Goal: Information Seeking & Learning: Learn about a topic

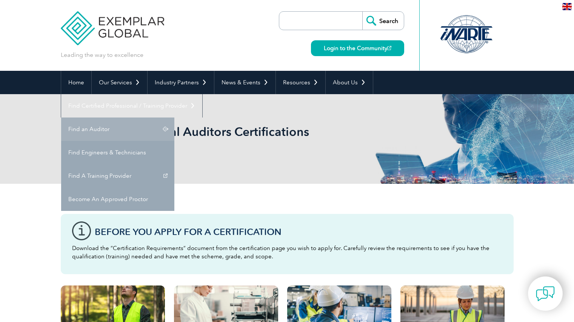
click at [174, 118] on link "Find an Auditor" at bounding box center [117, 129] width 113 height 23
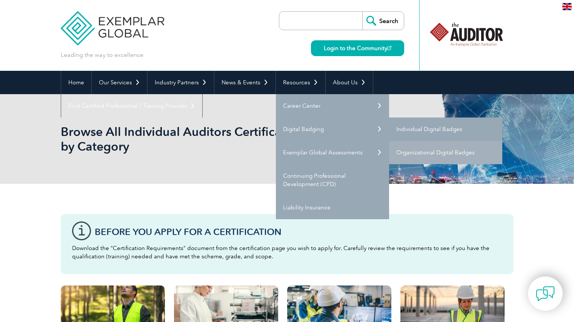
click at [454, 130] on link "Individual Digital Badges" at bounding box center [445, 129] width 113 height 23
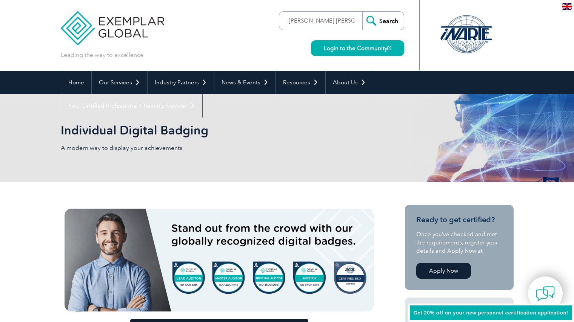
click at [390, 23] on input "Search" at bounding box center [382, 21] width 41 height 18
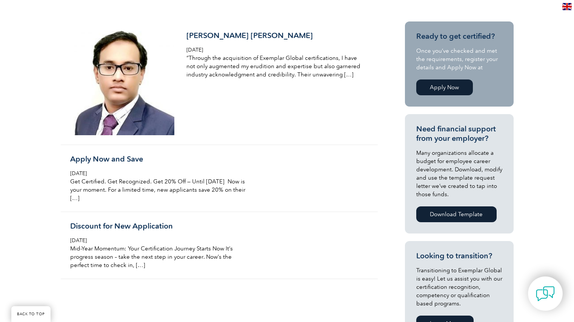
scroll to position [226, 0]
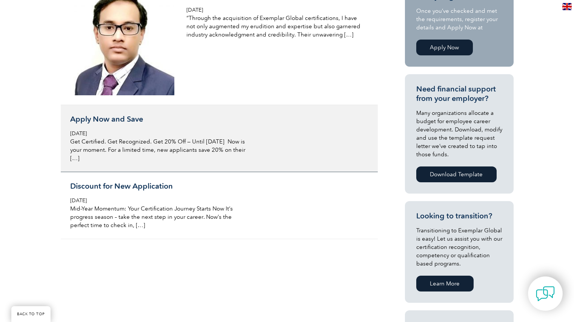
click at [210, 152] on p "Get Certified. Get Recognized. Get 20% Off — Until September 30 Now is your mom…" at bounding box center [159, 150] width 179 height 25
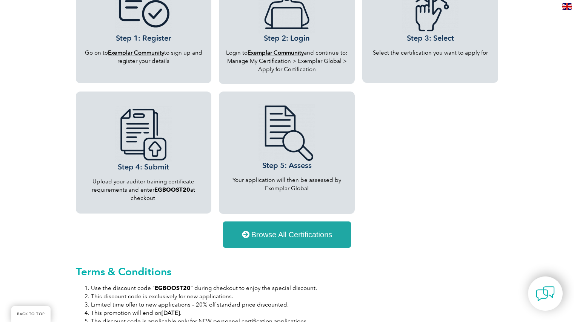
scroll to position [754, 0]
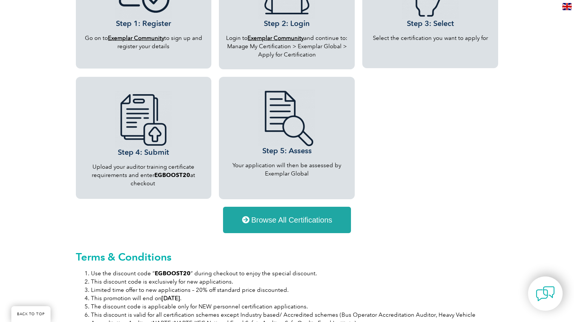
click at [293, 220] on span "Browse All Certifications" at bounding box center [291, 220] width 81 height 8
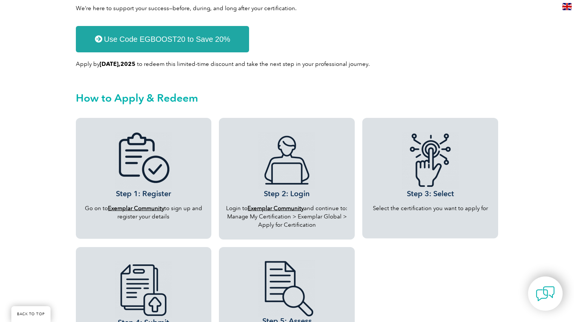
scroll to position [696, 0]
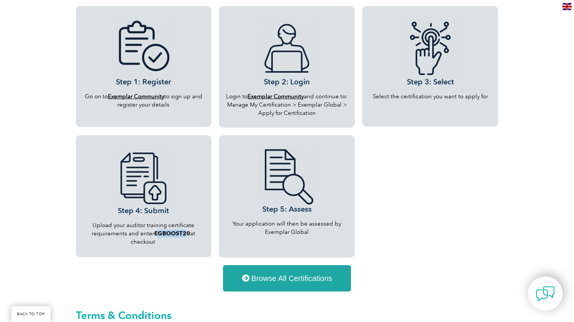
drag, startPoint x: 187, startPoint y: 233, endPoint x: 156, endPoint y: 230, distance: 30.7
click at [156, 230] on strong "EGBOOST20" at bounding box center [172, 233] width 36 height 7
drag, startPoint x: 190, startPoint y: 235, endPoint x: 155, endPoint y: 232, distance: 34.5
click at [155, 232] on span "nter EGBOOST20 at checkout" at bounding box center [162, 237] width 65 height 15
copy strong "EGBOOST20"
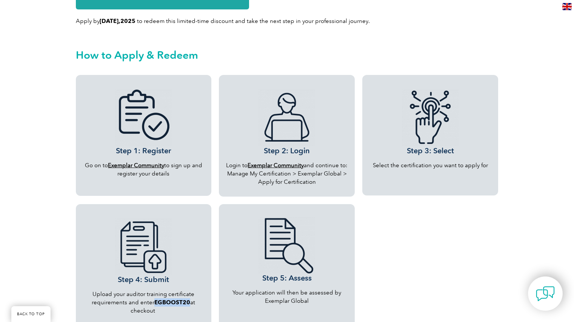
scroll to position [620, 0]
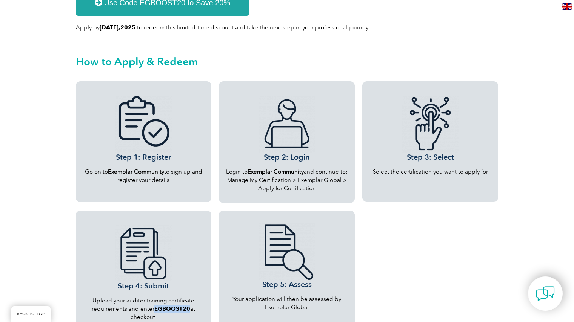
click at [146, 170] on b "Exemplar Community" at bounding box center [136, 172] width 56 height 7
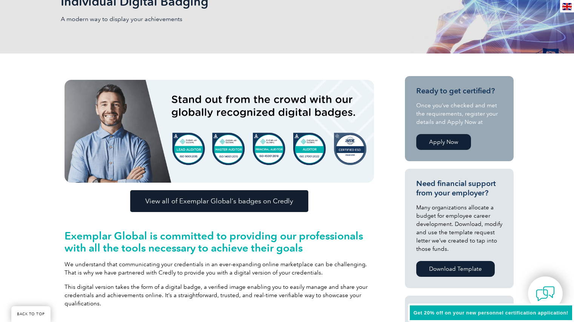
scroll to position [393, 0]
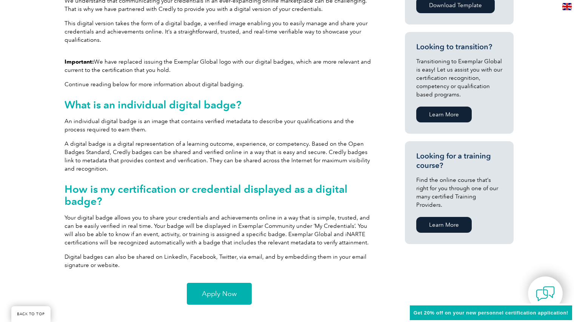
click at [204, 302] on link "Apply Now" at bounding box center [219, 294] width 65 height 22
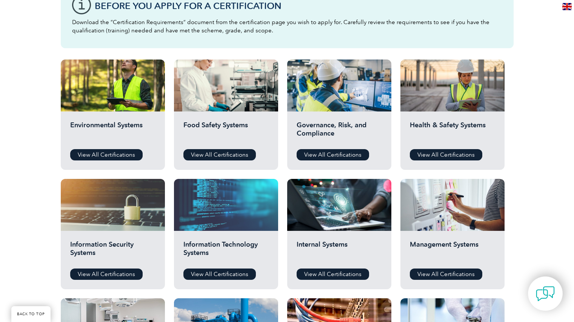
scroll to position [264, 0]
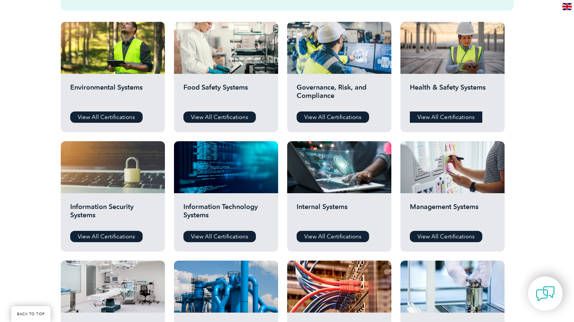
click at [441, 117] on link "View All Certifications" at bounding box center [446, 117] width 72 height 11
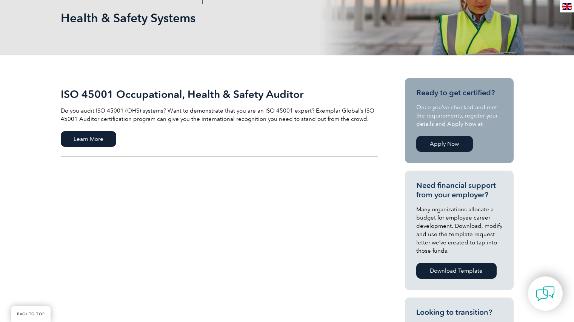
scroll to position [113, 0]
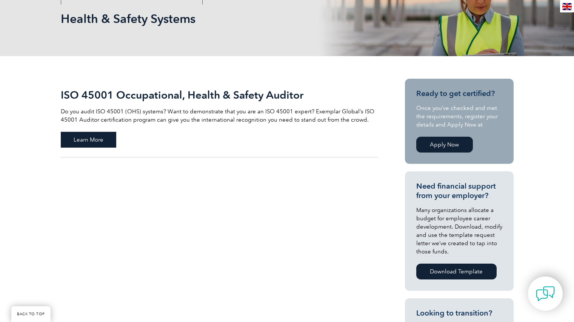
click at [81, 137] on span "Learn More" at bounding box center [88, 140] width 55 height 16
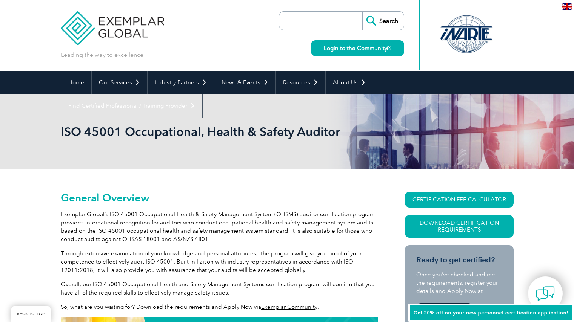
scroll to position [105, 0]
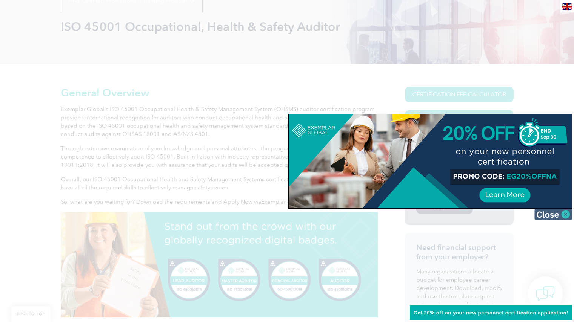
click at [565, 215] on img at bounding box center [553, 214] width 38 height 11
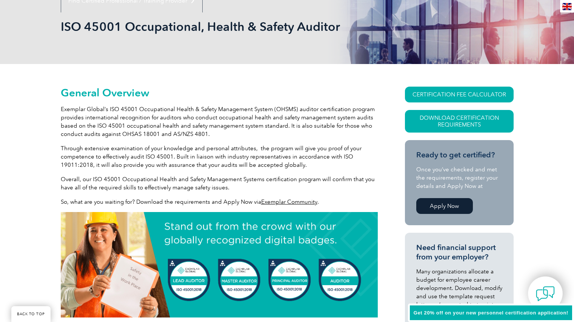
click at [447, 95] on link "CERTIFICATION FEE CALCULATOR" at bounding box center [459, 95] width 109 height 16
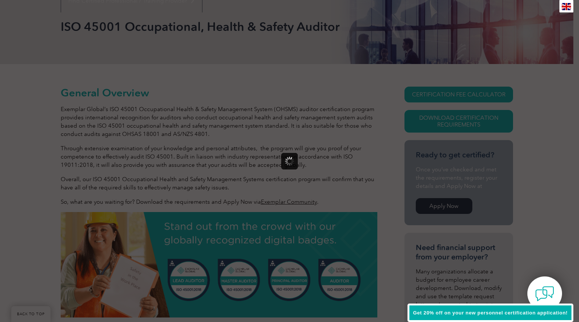
click at [371, 158] on div at bounding box center [289, 161] width 579 height 322
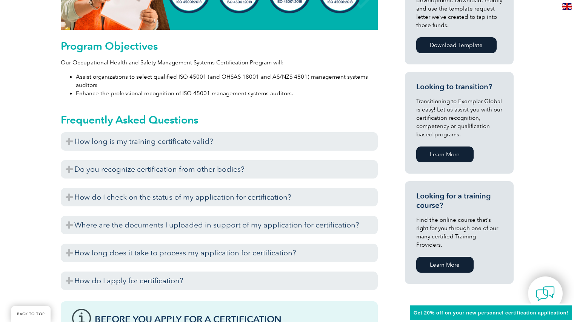
scroll to position [407, 0]
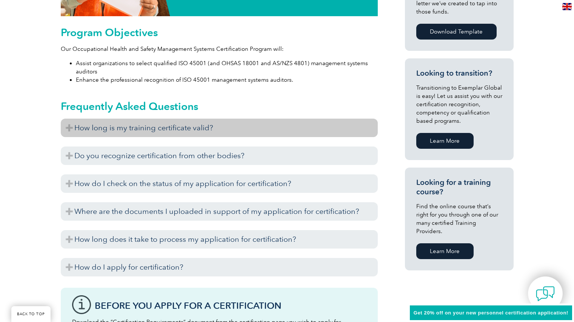
click at [353, 129] on h3 "How long is my training certificate valid?" at bounding box center [219, 128] width 317 height 18
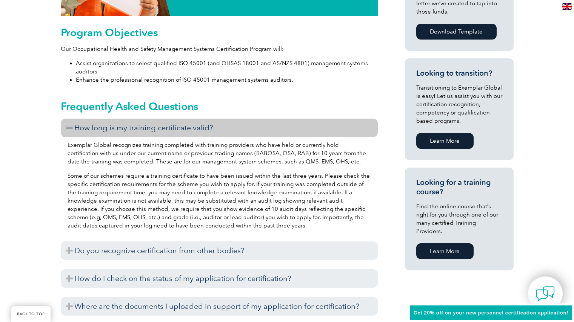
scroll to position [445, 0]
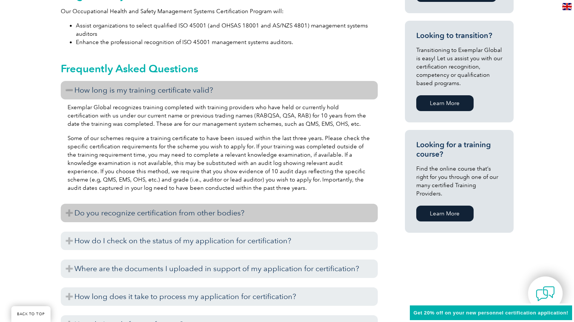
click at [341, 216] on h3 "Do you recognize certification from other bodies?" at bounding box center [219, 213] width 317 height 18
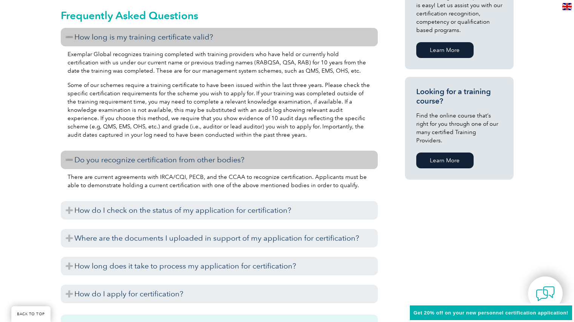
scroll to position [520, 0]
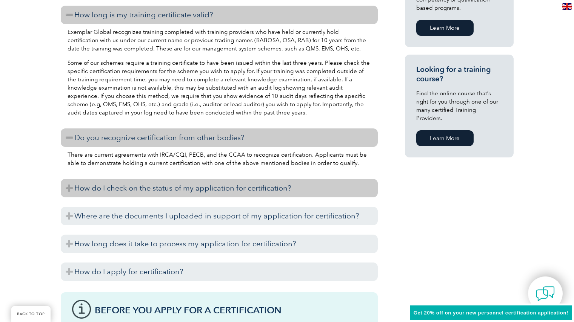
click at [336, 187] on h3 "How do I check on the status of my application for certification?" at bounding box center [219, 188] width 317 height 18
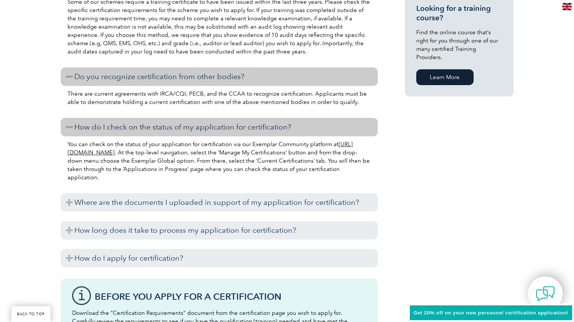
scroll to position [595, 0]
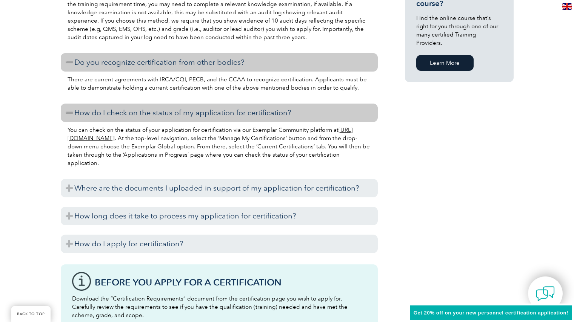
click at [331, 189] on h3 "Where are the documents I uploaded in support of my application for certificati…" at bounding box center [219, 188] width 317 height 18
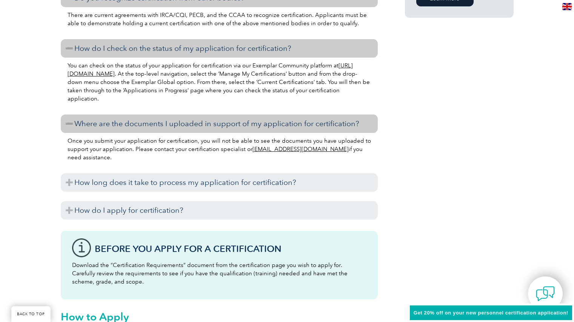
scroll to position [671, 0]
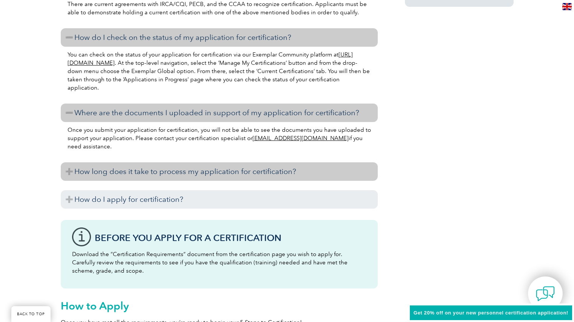
click at [336, 175] on h3 "How long does it take to process my application for certification?" at bounding box center [219, 172] width 317 height 18
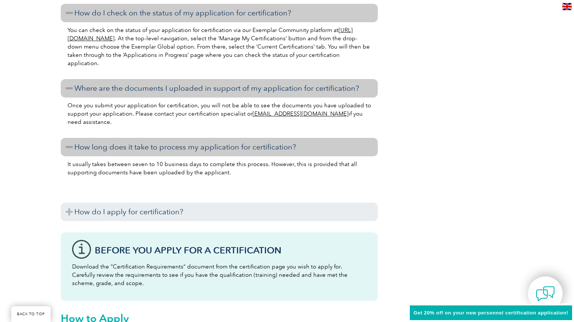
scroll to position [709, 0]
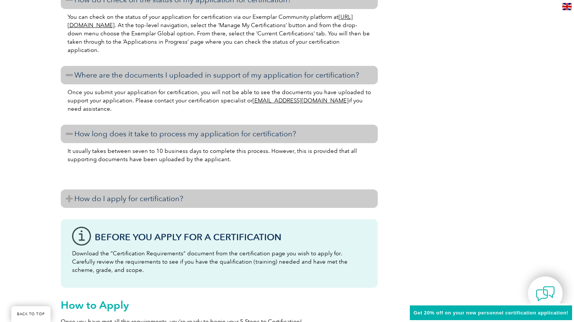
click at [339, 198] on h3 "How do I apply for certification?" at bounding box center [219, 199] width 317 height 18
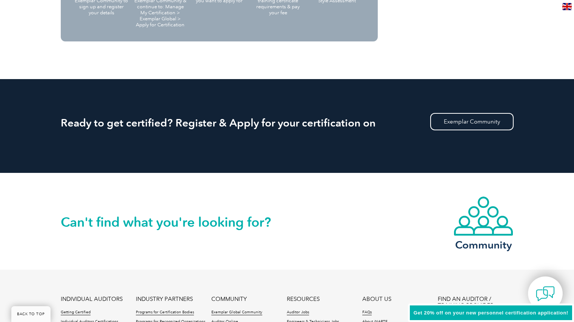
scroll to position [1500, 0]
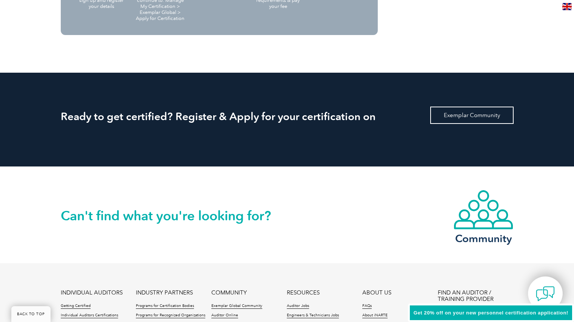
click at [459, 120] on link "Exemplar Community" at bounding box center [471, 115] width 83 height 17
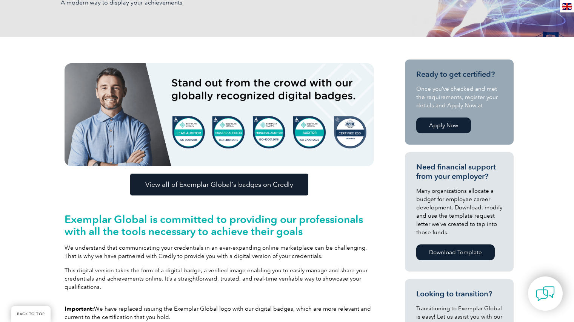
scroll to position [151, 0]
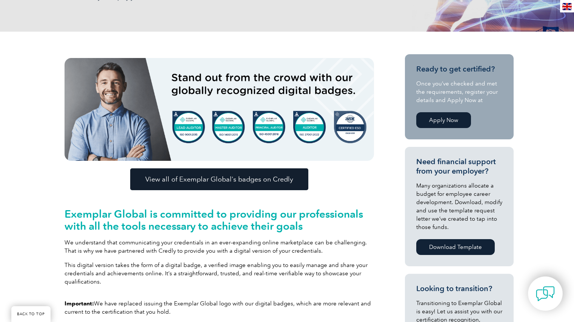
click at [223, 181] on span "View all of Exemplar Global’s badges on Credly" at bounding box center [219, 179] width 148 height 7
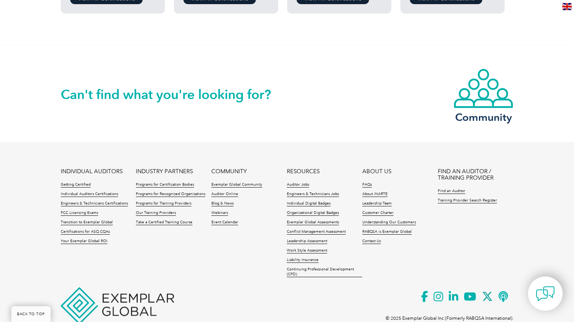
scroll to position [767, 0]
